Goal: Find specific page/section: Find specific page/section

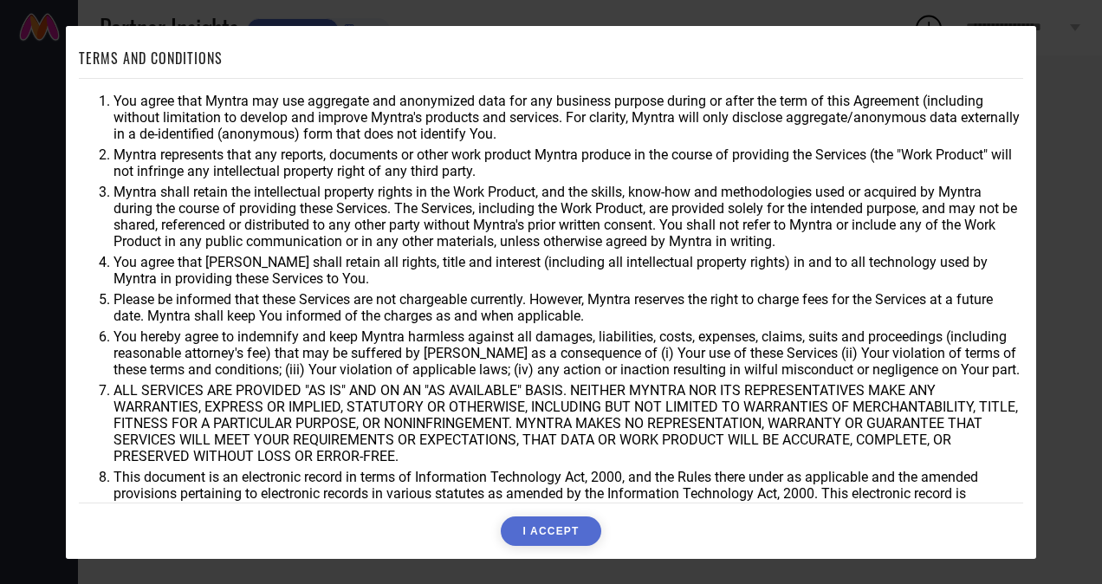
click at [548, 529] on button "I ACCEPT" at bounding box center [551, 530] width 100 height 29
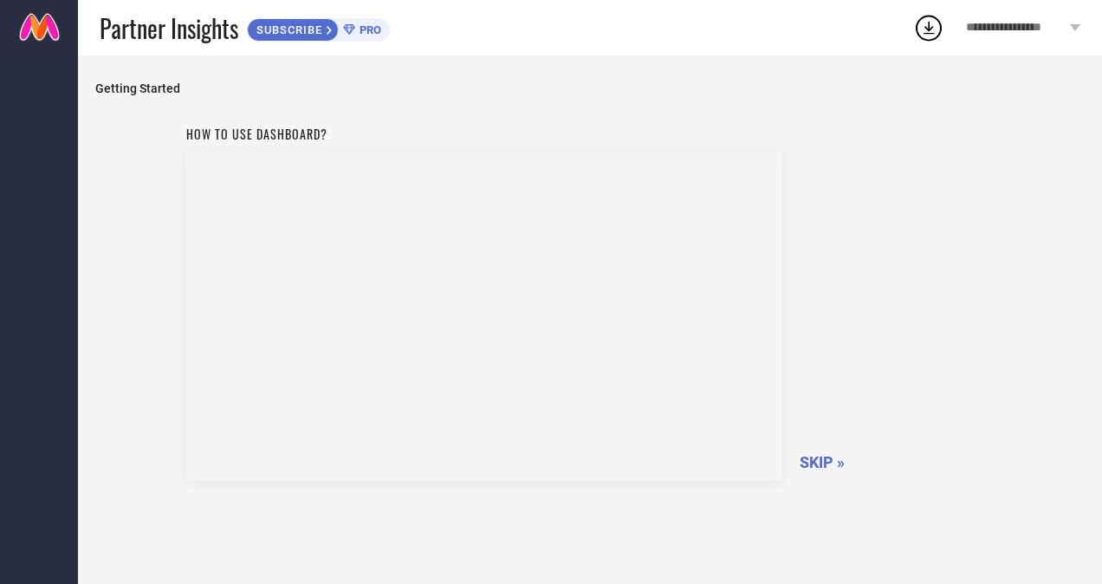
click at [815, 456] on span "SKIP »" at bounding box center [822, 462] width 45 height 18
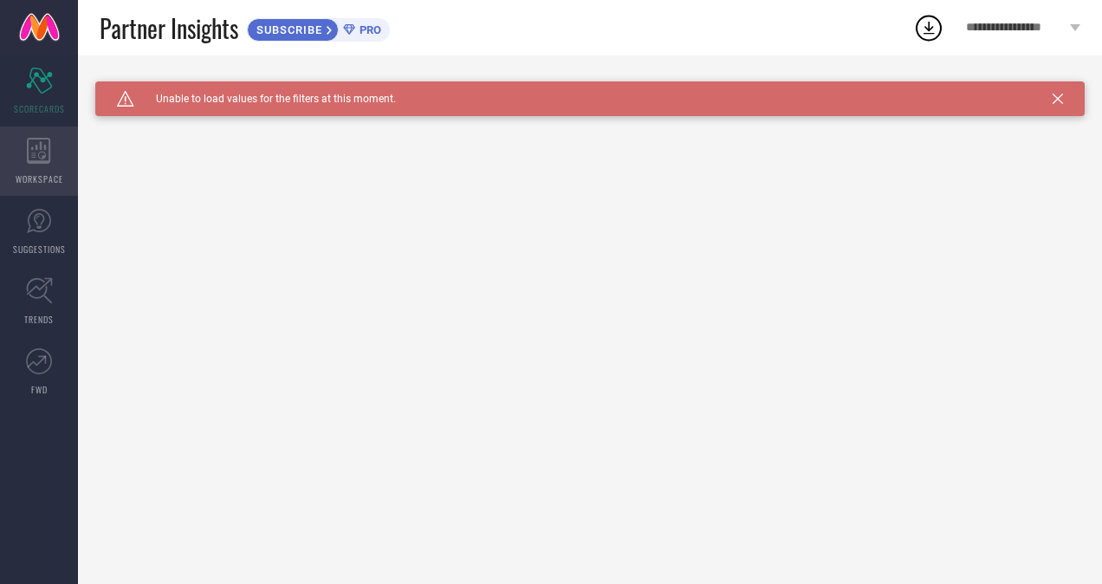
click at [27, 140] on icon at bounding box center [39, 151] width 24 height 26
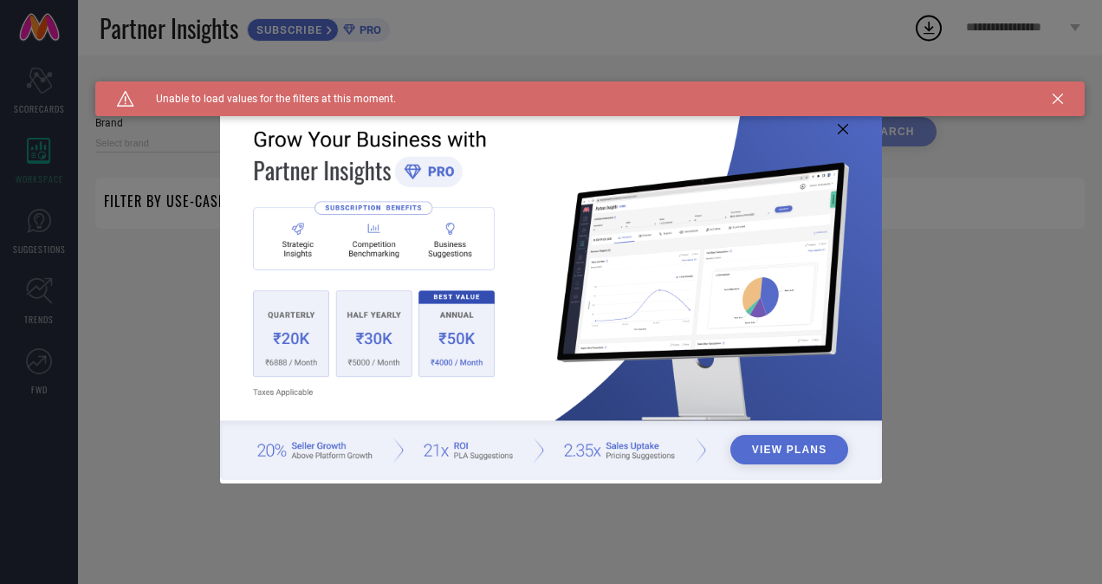
type input "1 STOP FASHION"
type input "All"
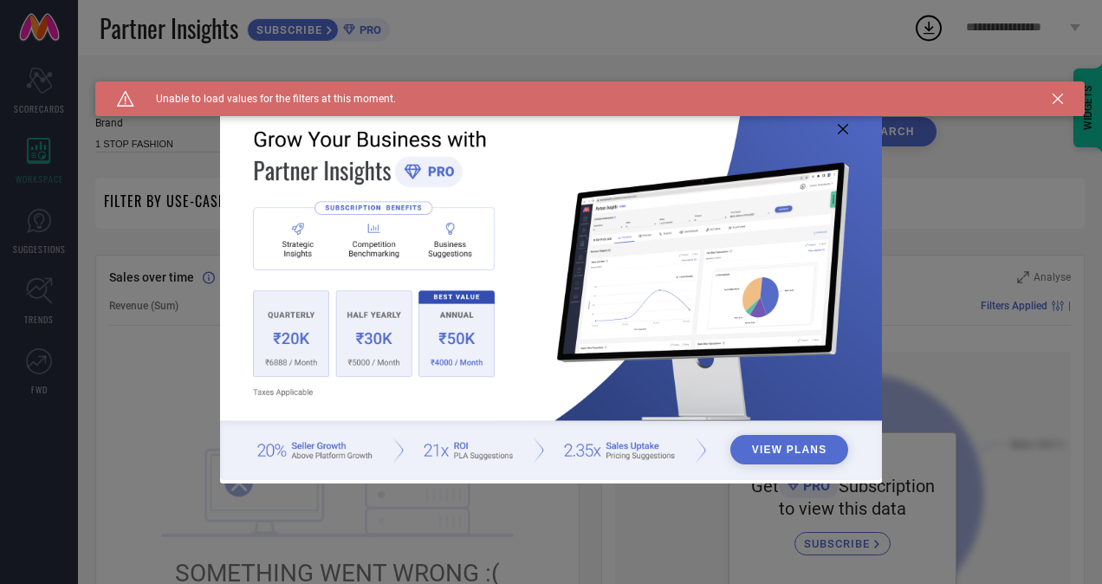
click at [838, 128] on icon at bounding box center [843, 129] width 10 height 10
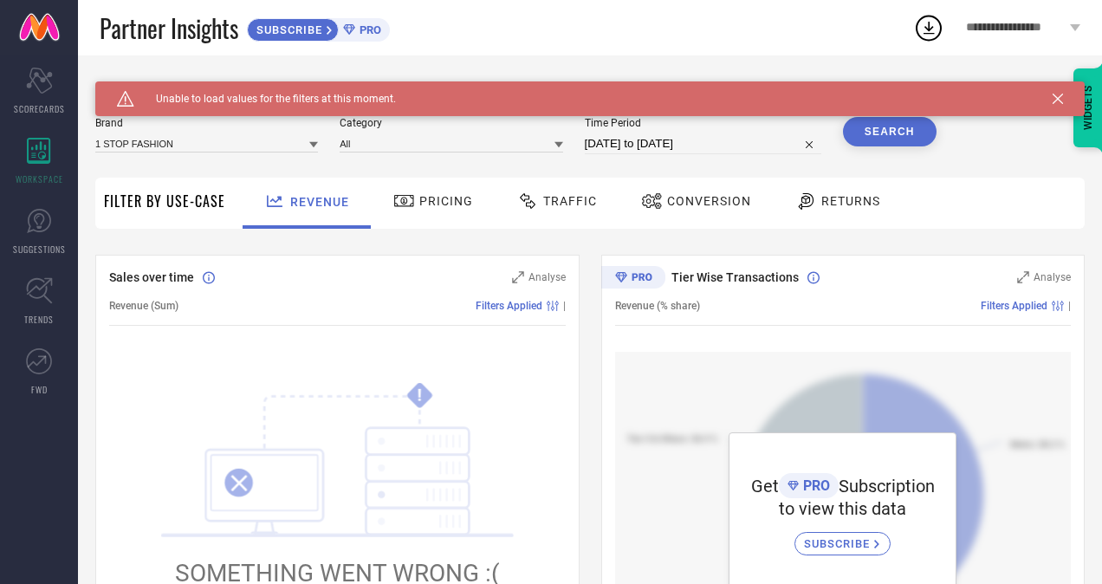
click at [1057, 88] on div "Caution Created with Sketch. Unable to load values for the filters at this mome…" at bounding box center [590, 98] width 990 height 35
drag, startPoint x: 7, startPoint y: 255, endPoint x: 35, endPoint y: 243, distance: 30.3
click at [7, 255] on link "SUGGESTIONS" at bounding box center [39, 231] width 78 height 69
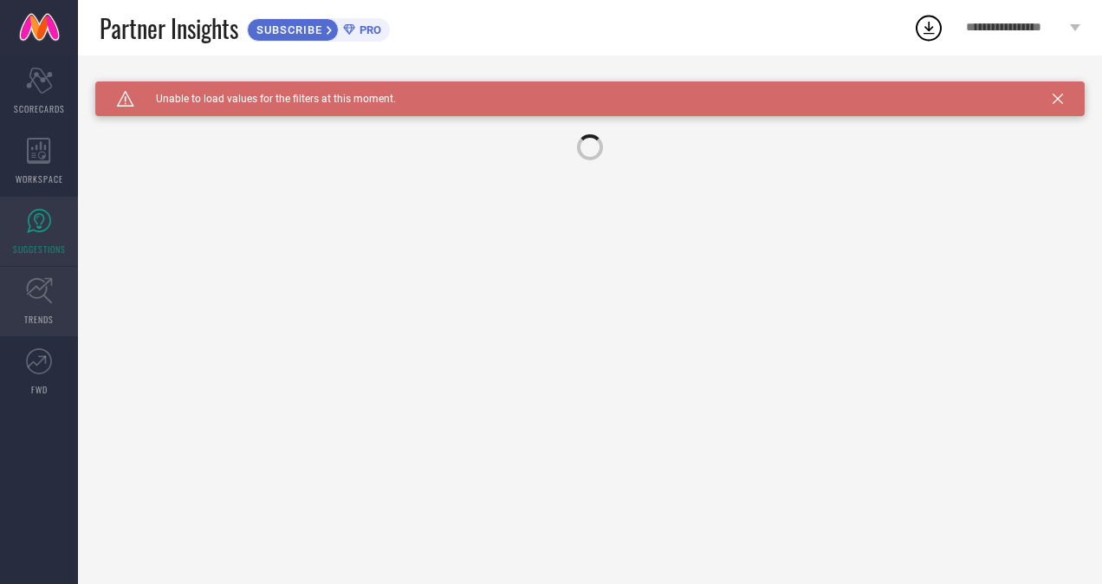
click at [36, 291] on icon at bounding box center [39, 290] width 27 height 27
